Goal: Navigation & Orientation: Find specific page/section

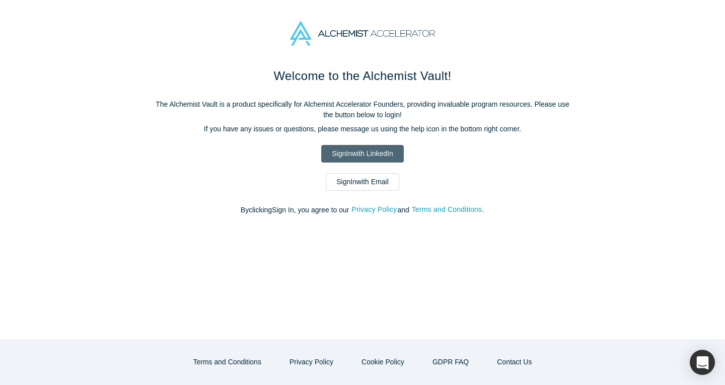
click at [360, 161] on link "Sign In with LinkedIn" at bounding box center [362, 154] width 82 height 18
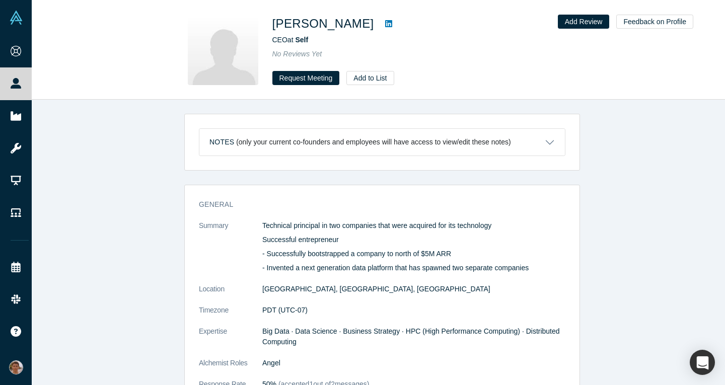
click at [381, 26] on link at bounding box center [388, 24] width 15 height 12
